Goal: Task Accomplishment & Management: Use online tool/utility

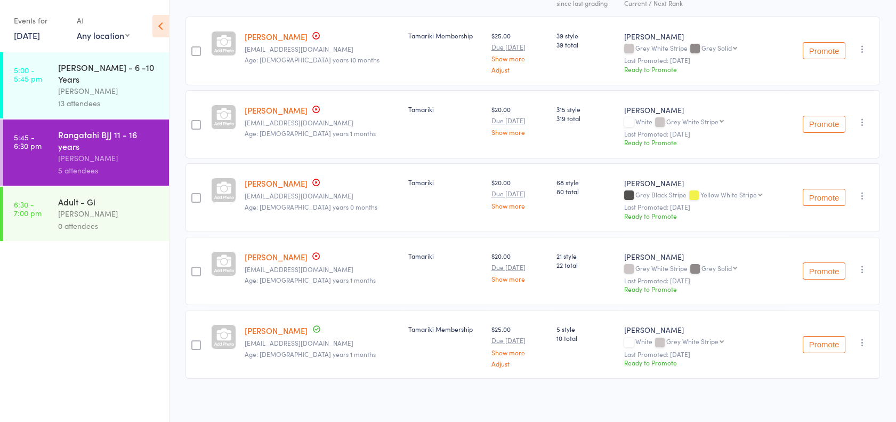
scroll to position [76, 0]
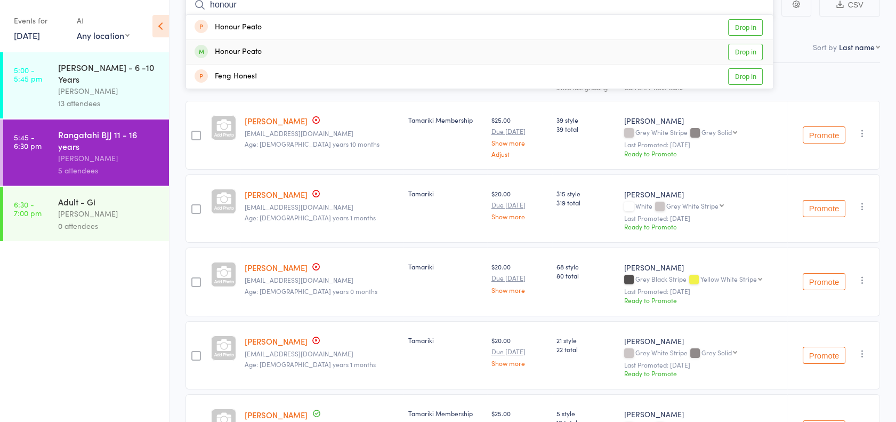
type input "honour"
click at [740, 55] on link "Drop in" at bounding box center [745, 52] width 35 height 17
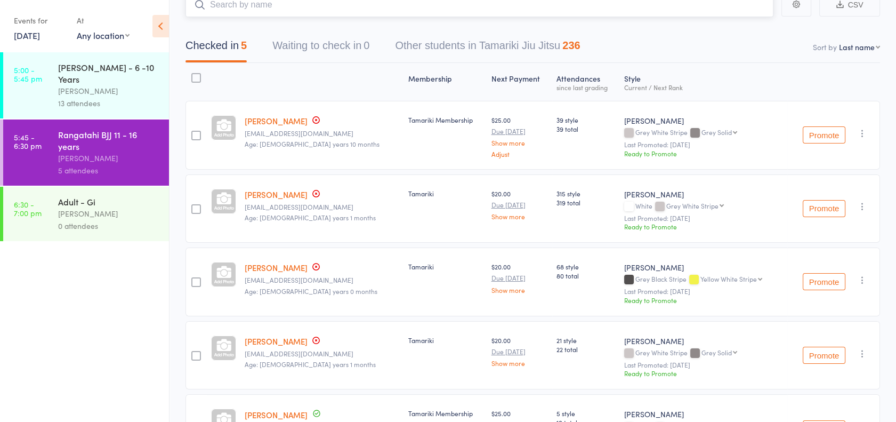
scroll to position [68, 0]
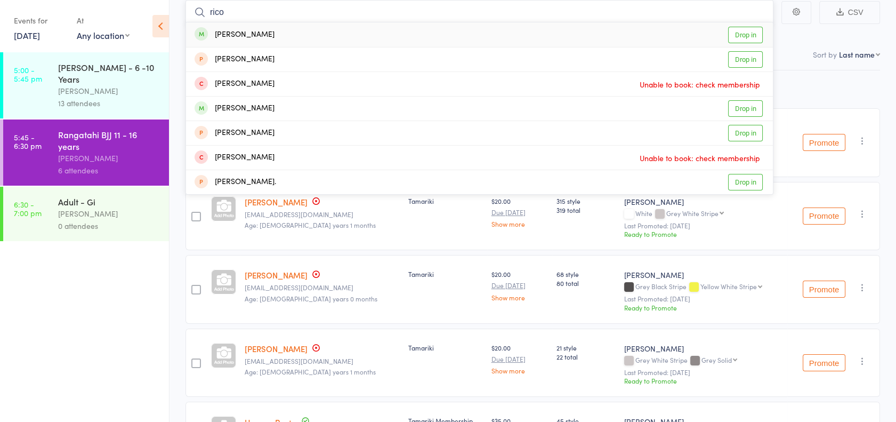
type input "rico"
click at [752, 31] on link "Drop in" at bounding box center [745, 35] width 35 height 17
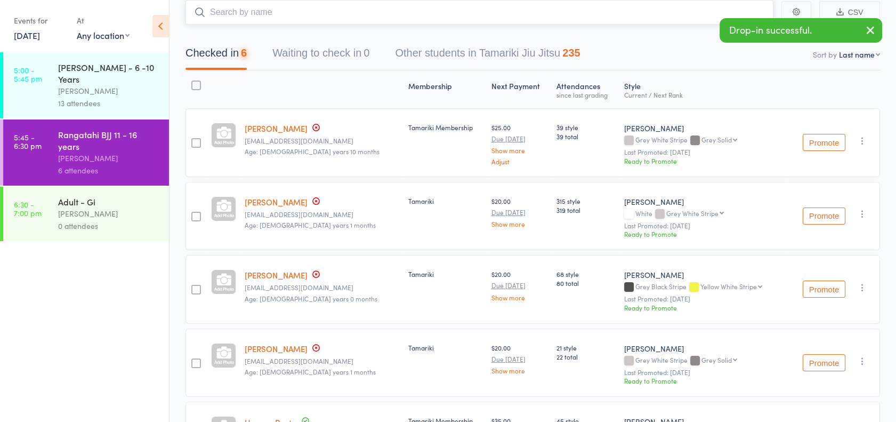
type input "r"
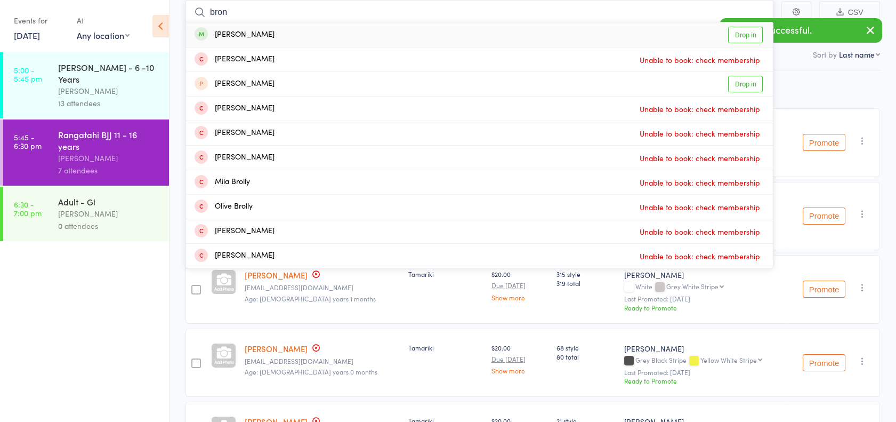
type input "bron"
click at [748, 35] on link "Drop in" at bounding box center [745, 35] width 35 height 17
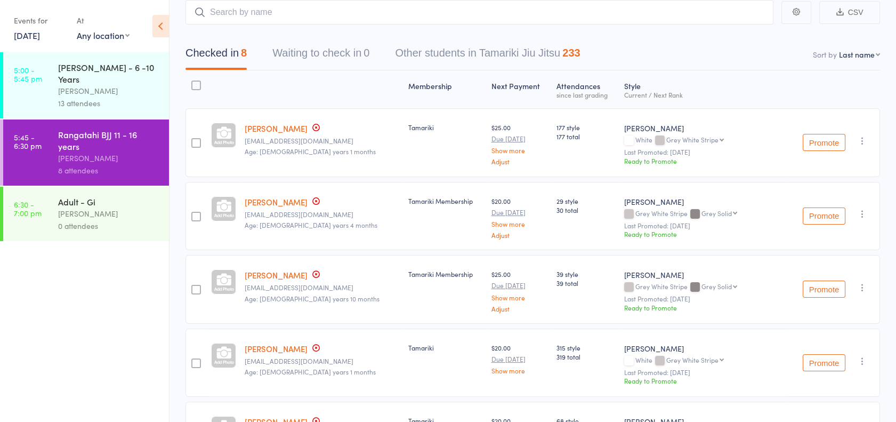
click at [52, 189] on link "6:30 - 7:00 pm Adult - Gi [PERSON_NAME] 0 attendees" at bounding box center [86, 214] width 166 height 54
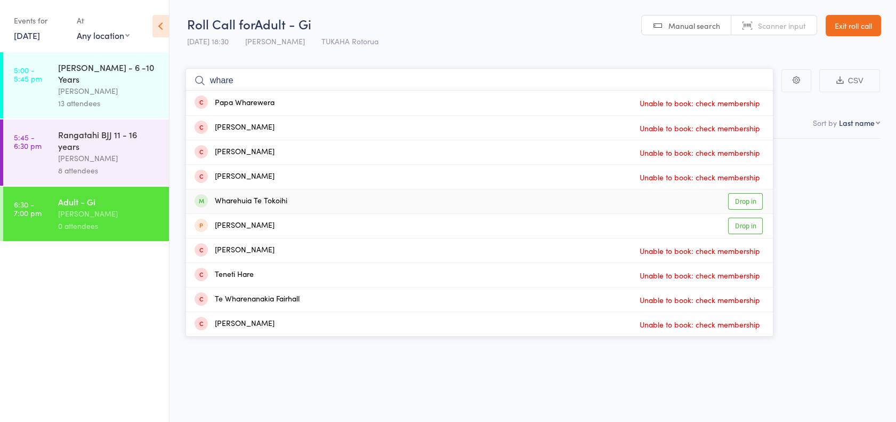
type input "whare"
click at [734, 198] on link "Drop in" at bounding box center [745, 201] width 35 height 17
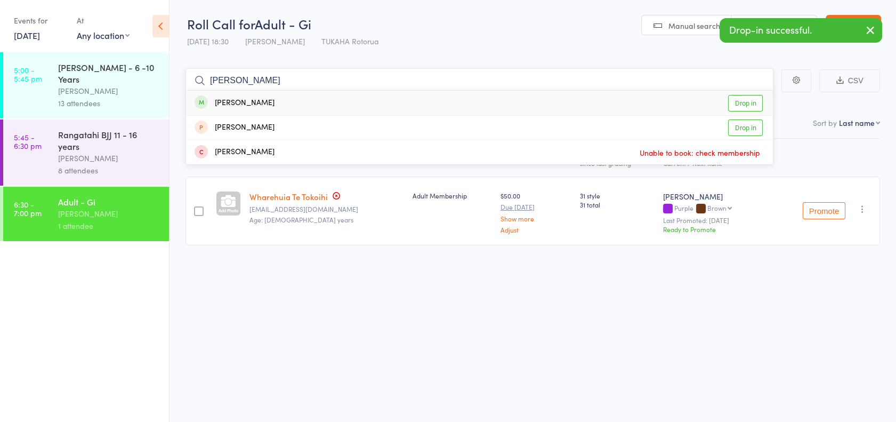
type input "[PERSON_NAME]"
click at [738, 103] on link "Drop in" at bounding box center [745, 103] width 35 height 17
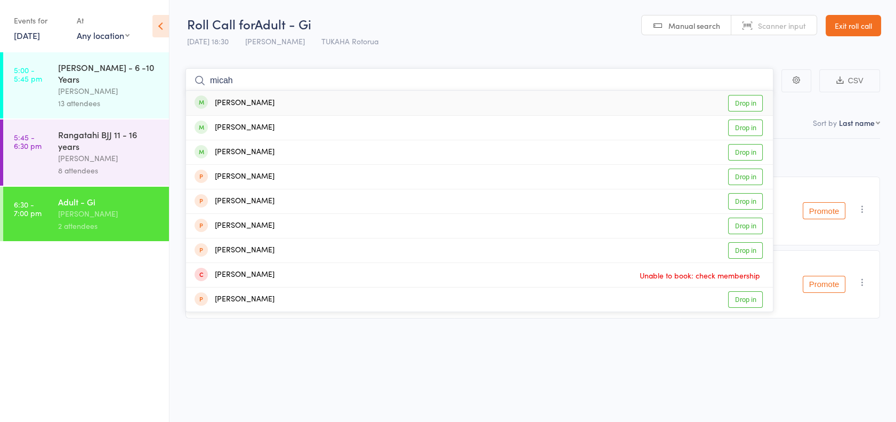
type input "micah"
click at [736, 104] on link "Drop in" at bounding box center [745, 103] width 35 height 17
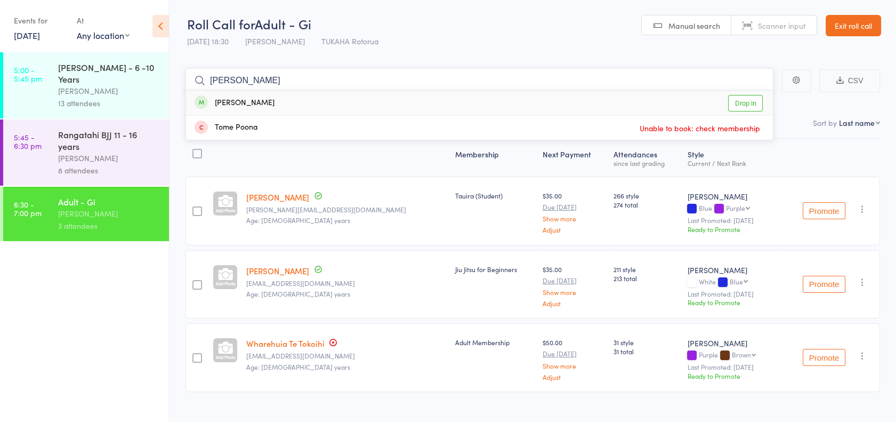
type input "[PERSON_NAME]"
click at [736, 104] on link "Drop in" at bounding box center [745, 103] width 35 height 17
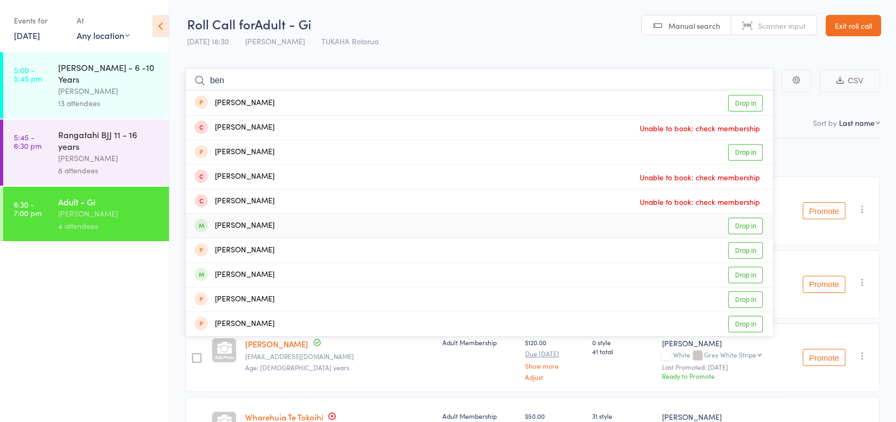
type input "ben"
click at [741, 222] on link "Drop in" at bounding box center [745, 225] width 35 height 17
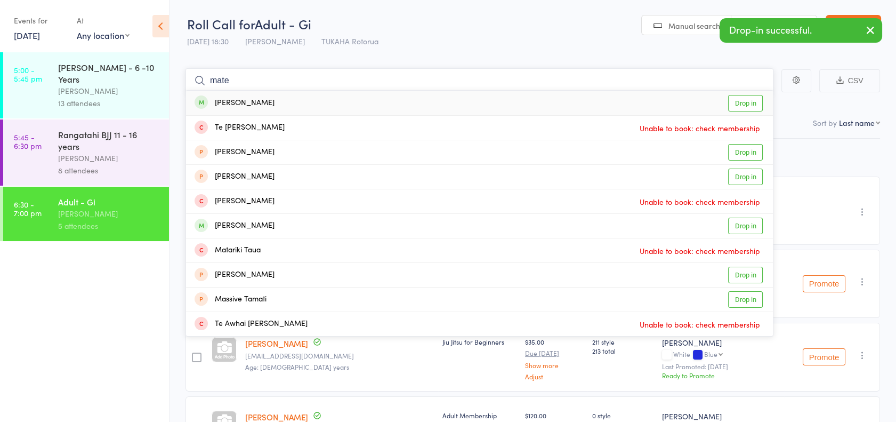
type input "mate"
click at [737, 106] on link "Drop in" at bounding box center [745, 103] width 35 height 17
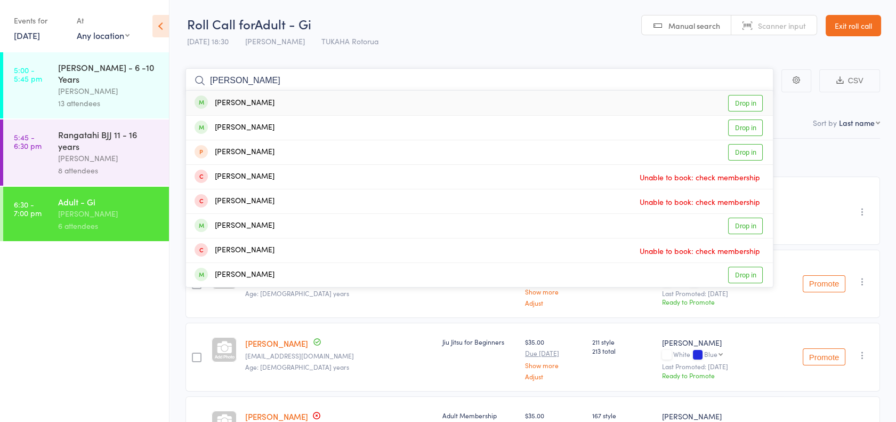
type input "[PERSON_NAME]"
click at [738, 100] on link "Drop in" at bounding box center [745, 103] width 35 height 17
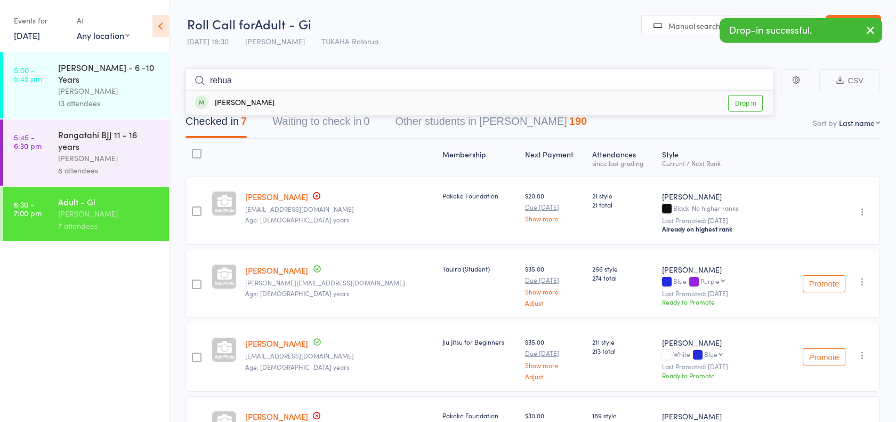
type input "rehua"
click at [740, 98] on link "Drop in" at bounding box center [745, 103] width 35 height 17
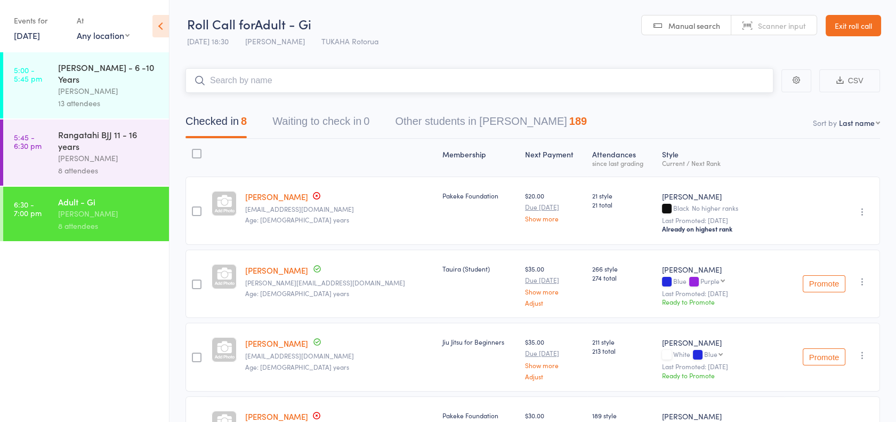
click at [304, 83] on input "search" at bounding box center [479, 80] width 588 height 25
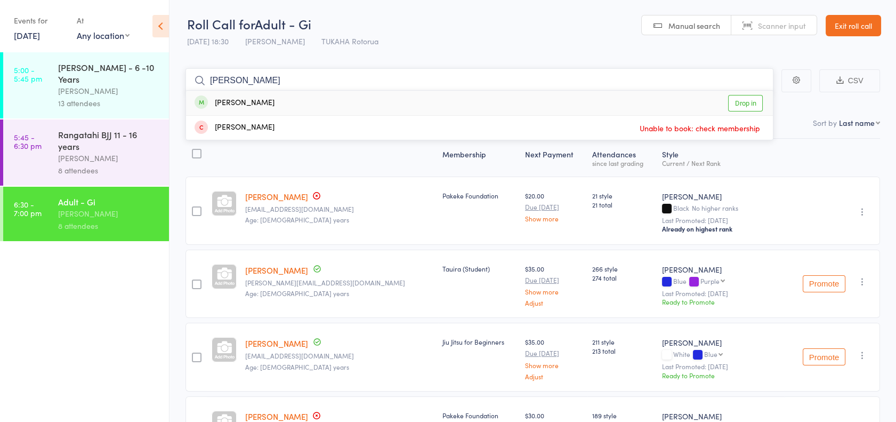
type input "[PERSON_NAME]"
click at [749, 99] on link "Drop in" at bounding box center [745, 103] width 35 height 17
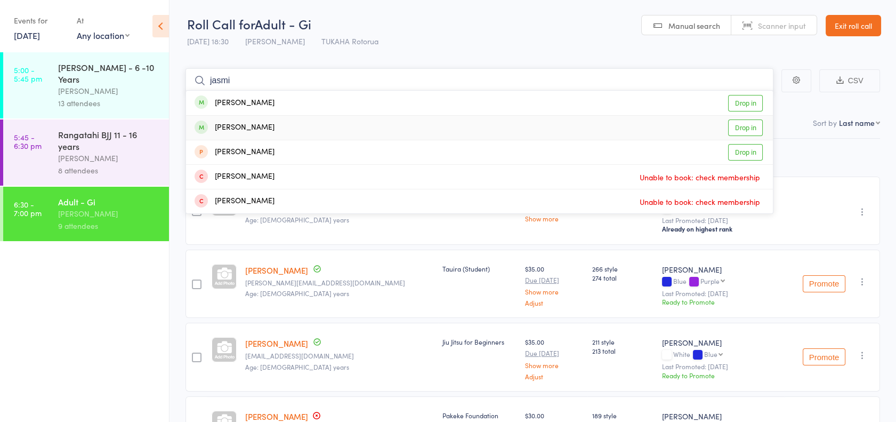
type input "jasmi"
click at [753, 120] on link "Drop in" at bounding box center [745, 127] width 35 height 17
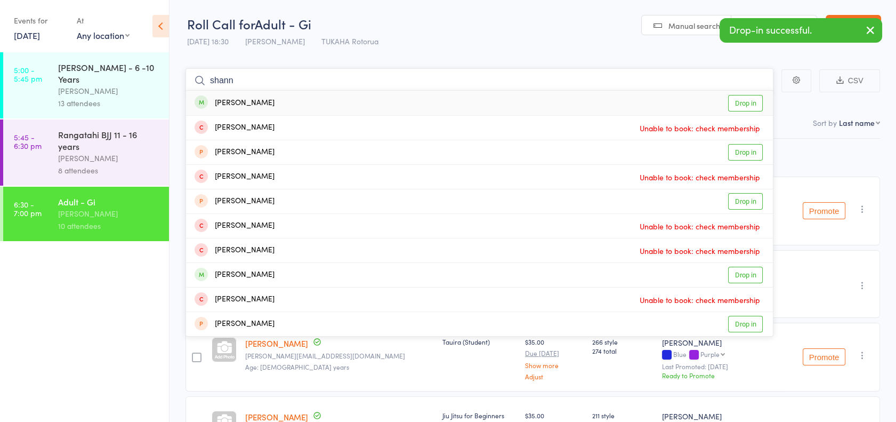
type input "shann"
click at [742, 98] on link "Drop in" at bounding box center [745, 103] width 35 height 17
